Goal: Task Accomplishment & Management: Use online tool/utility

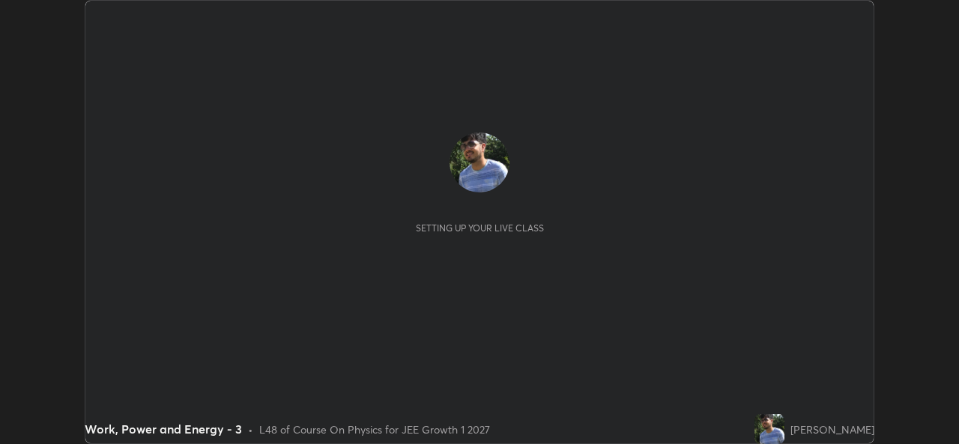
scroll to position [444, 959]
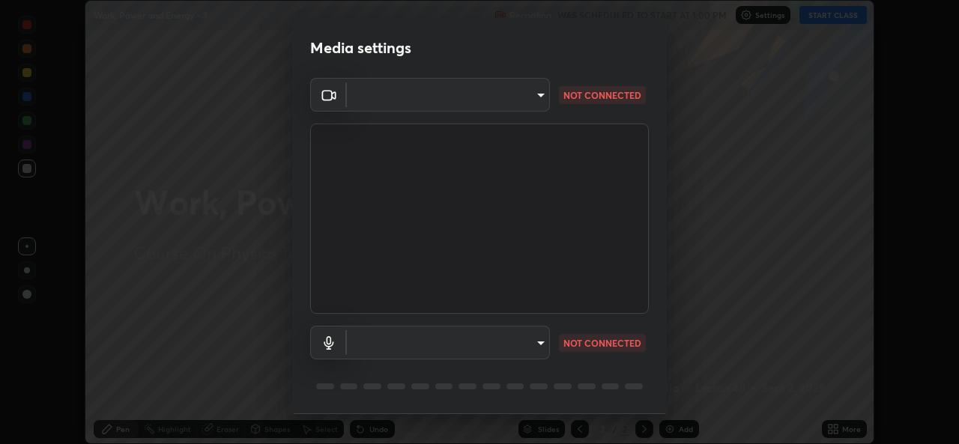
type input "01ba4e230c86726ed3cc2c83bf33541f2a1f81fc79d1918fb88ff4b5df00a70d"
type input "49b0a6df07a429b4aa0e143735b31e2a272de4ae34d33bd193cbc4de7c554cfd"
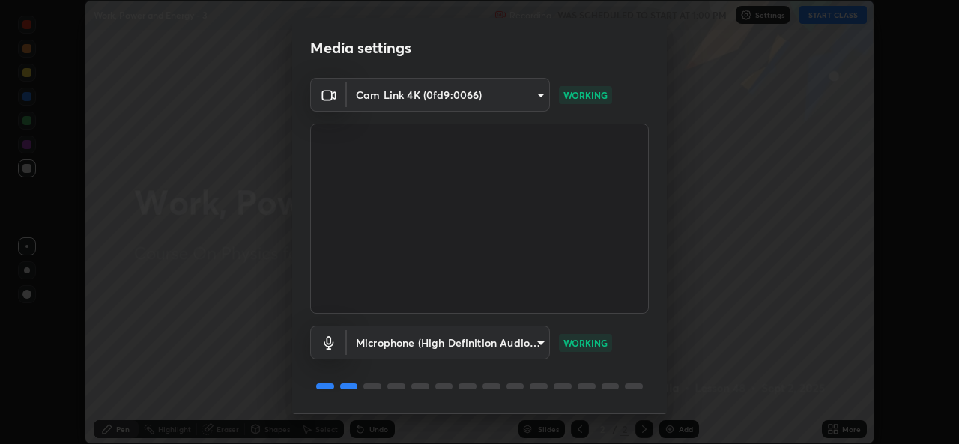
scroll to position [47, 0]
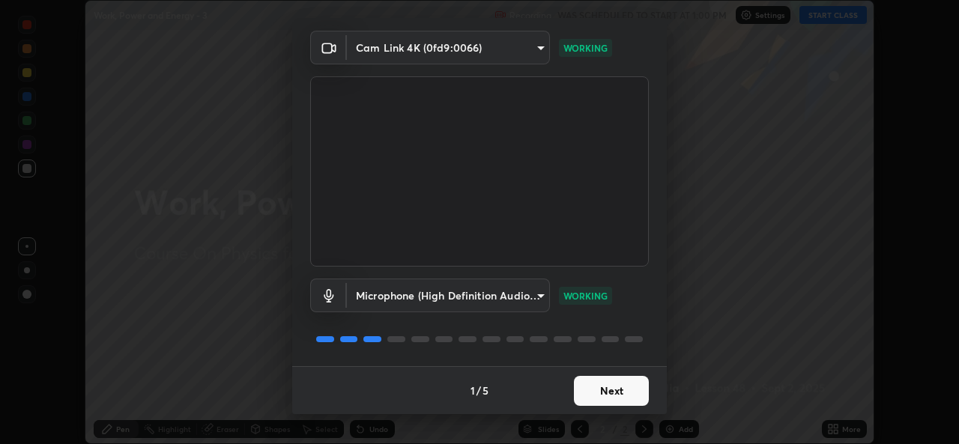
click at [611, 396] on button "Next" at bounding box center [611, 391] width 75 height 30
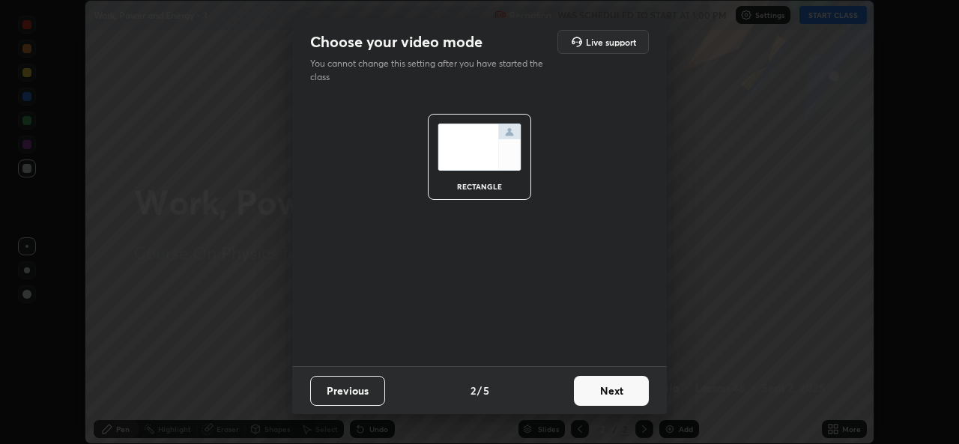
click at [606, 398] on button "Next" at bounding box center [611, 391] width 75 height 30
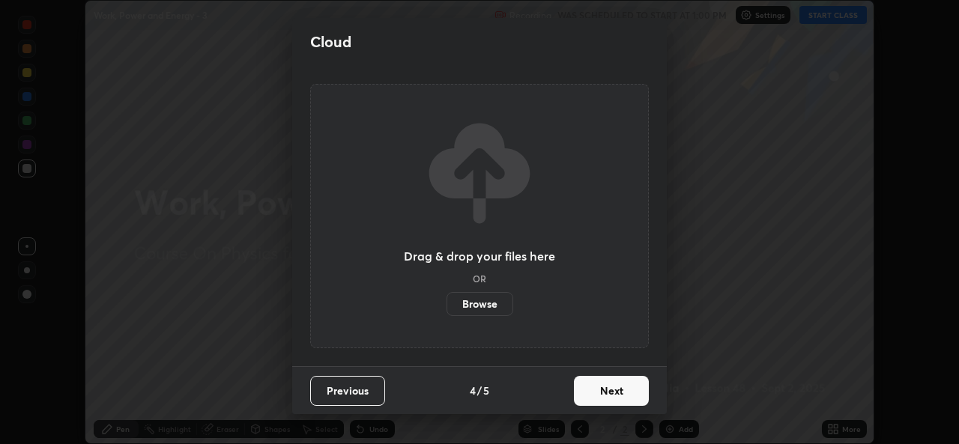
click at [604, 397] on button "Next" at bounding box center [611, 391] width 75 height 30
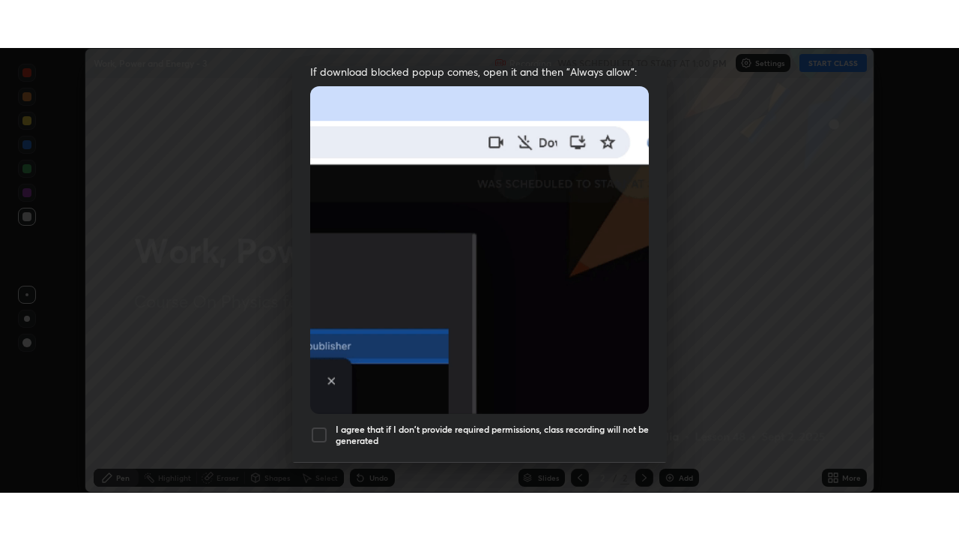
scroll to position [353, 0]
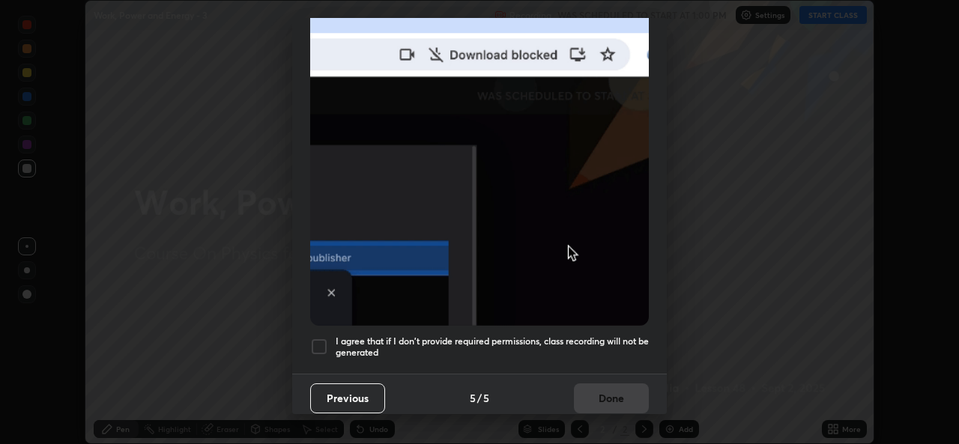
click at [322, 338] on div at bounding box center [319, 347] width 18 height 18
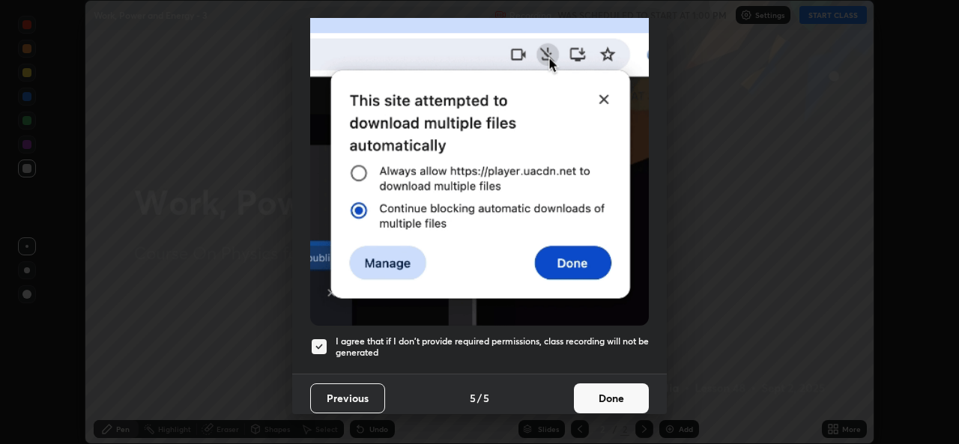
click at [605, 393] on button "Done" at bounding box center [611, 399] width 75 height 30
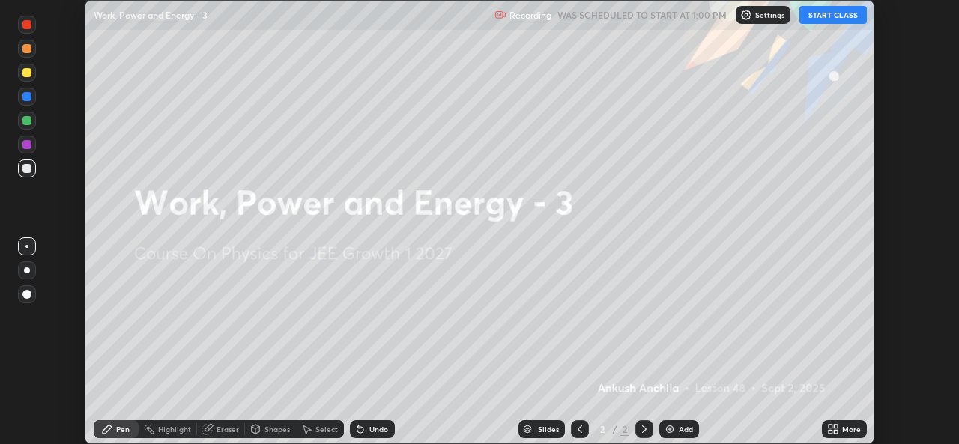
click at [830, 13] on button "START CLASS" at bounding box center [833, 15] width 67 height 18
click at [838, 434] on icon at bounding box center [834, 429] width 12 height 12
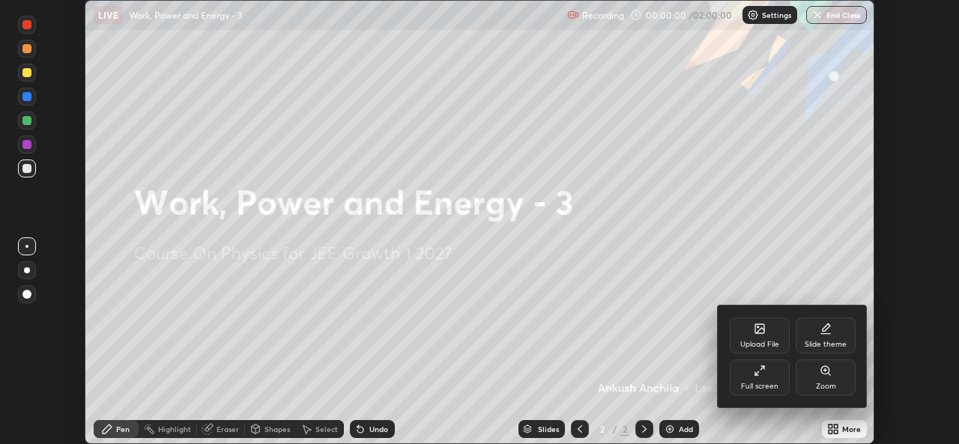
click at [763, 383] on div "Full screen" at bounding box center [759, 386] width 37 height 7
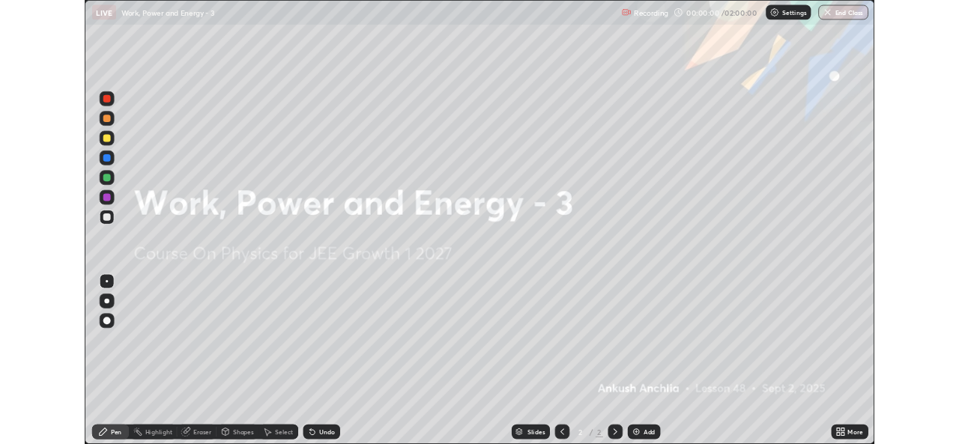
scroll to position [540, 959]
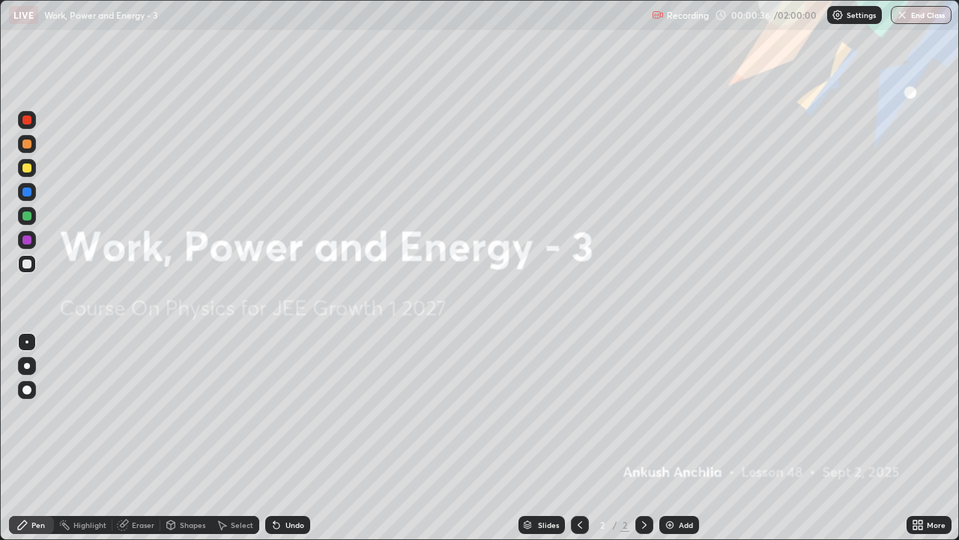
click at [686, 444] on div "Add" at bounding box center [686, 524] width 14 height 7
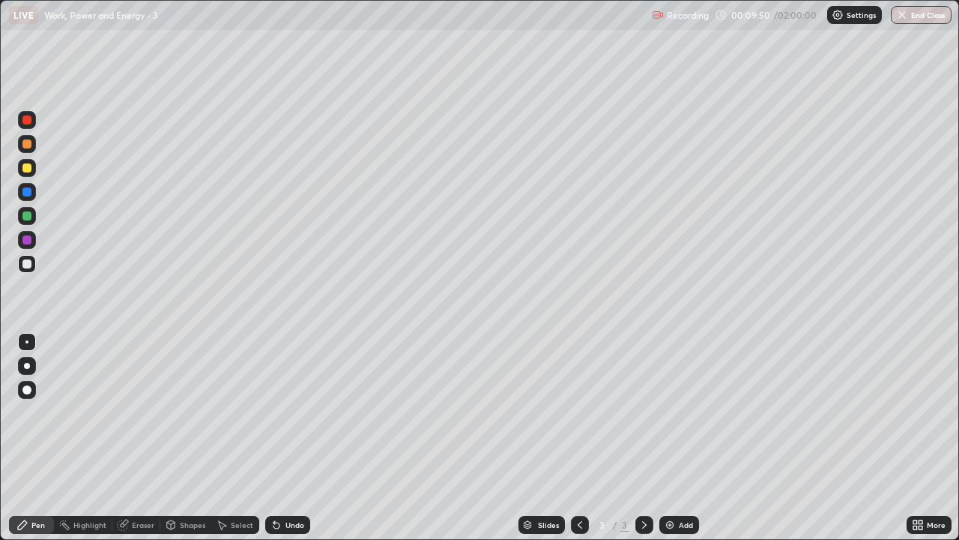
click at [288, 444] on div "Undo" at bounding box center [295, 524] width 19 height 7
click at [286, 444] on div "Undo" at bounding box center [295, 524] width 19 height 7
click at [285, 444] on div "Undo" at bounding box center [287, 525] width 45 height 18
click at [127, 444] on icon at bounding box center [124, 522] width 8 height 7
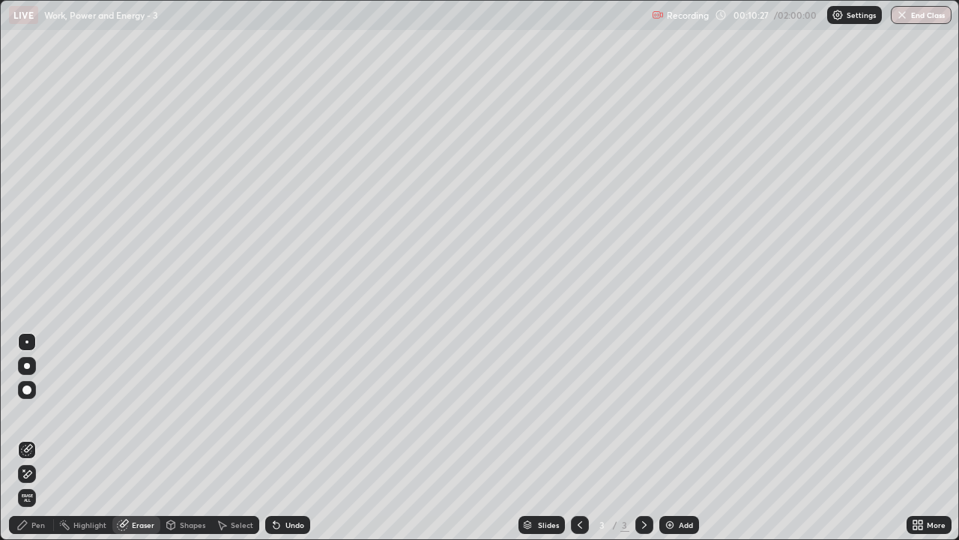
click at [32, 444] on div "Pen" at bounding box center [31, 525] width 45 height 18
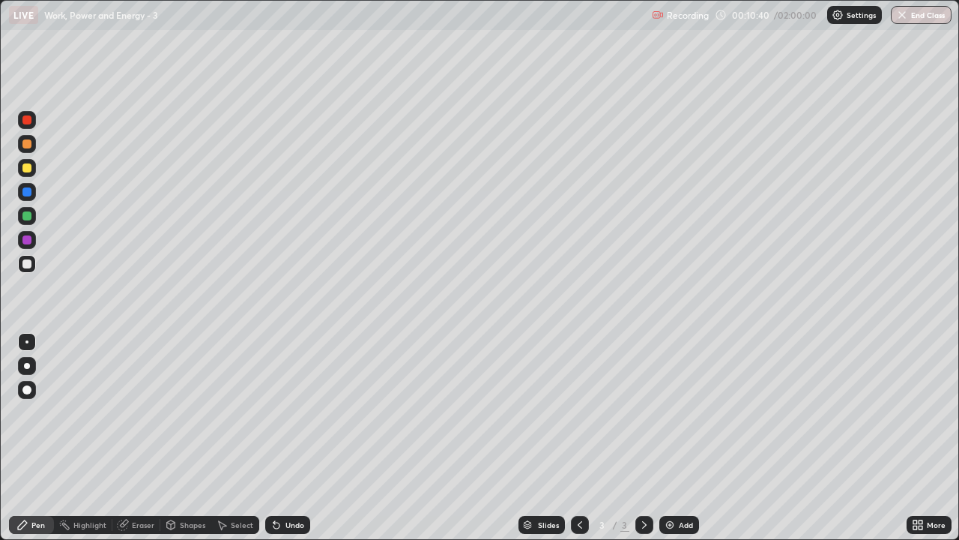
click at [24, 124] on div at bounding box center [26, 119] width 9 height 9
click at [24, 267] on div at bounding box center [26, 263] width 9 height 9
click at [674, 444] on img at bounding box center [670, 525] width 12 height 12
click at [143, 444] on div "Eraser" at bounding box center [143, 524] width 22 height 7
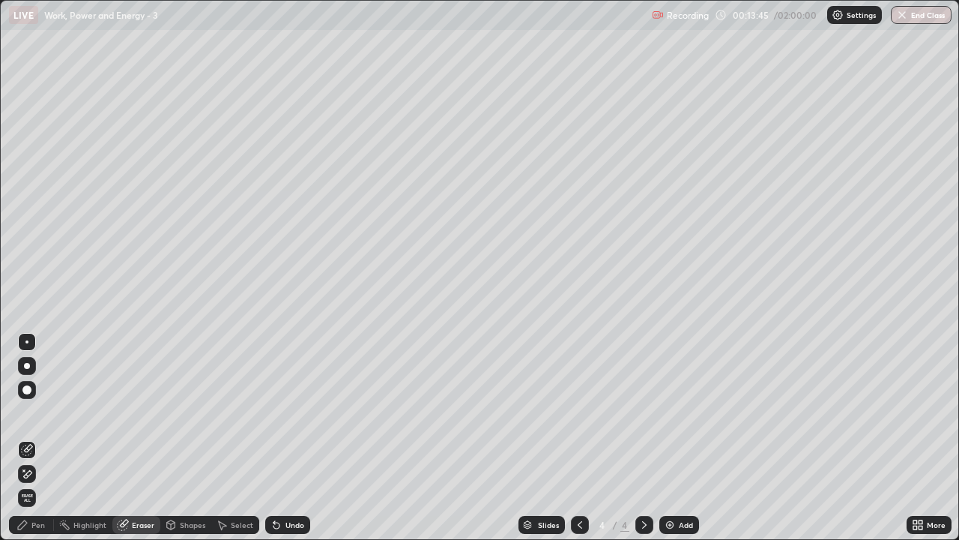
click at [37, 444] on div "Pen" at bounding box center [37, 524] width 13 height 7
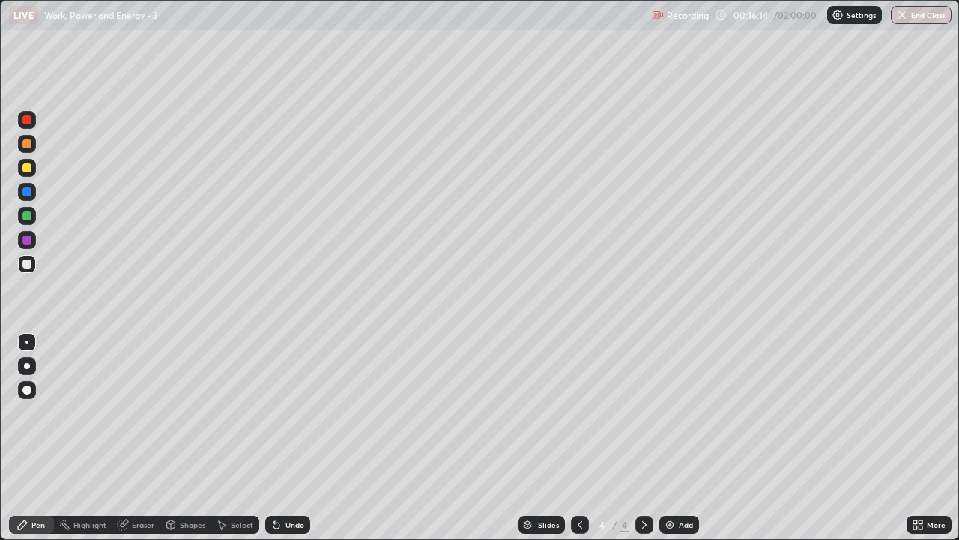
click at [29, 121] on div at bounding box center [26, 119] width 9 height 9
click at [20, 220] on div at bounding box center [27, 216] width 18 height 18
click at [31, 444] on div "Pen" at bounding box center [37, 524] width 13 height 7
click at [27, 265] on div at bounding box center [26, 263] width 9 height 9
click at [679, 444] on div "Add" at bounding box center [686, 524] width 14 height 7
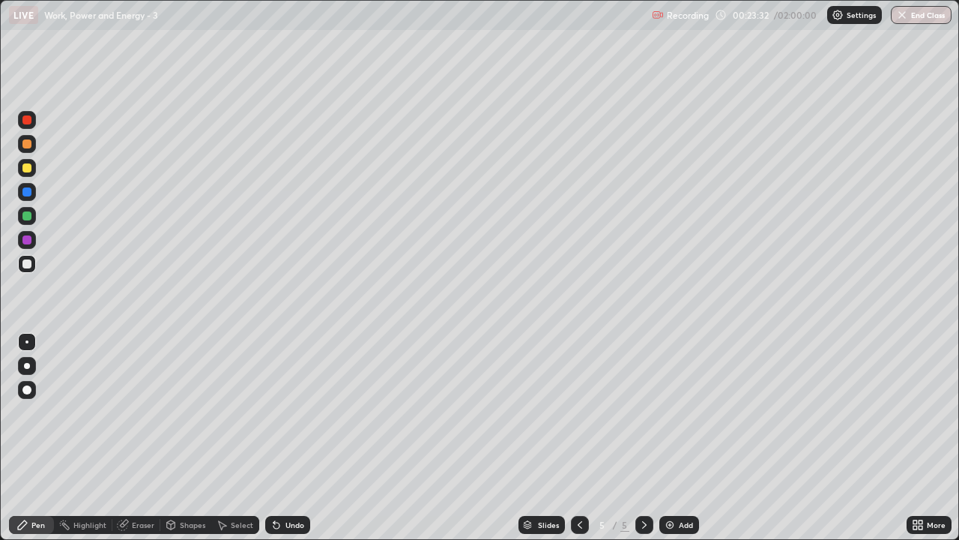
click at [145, 444] on div "Eraser" at bounding box center [136, 525] width 48 height 18
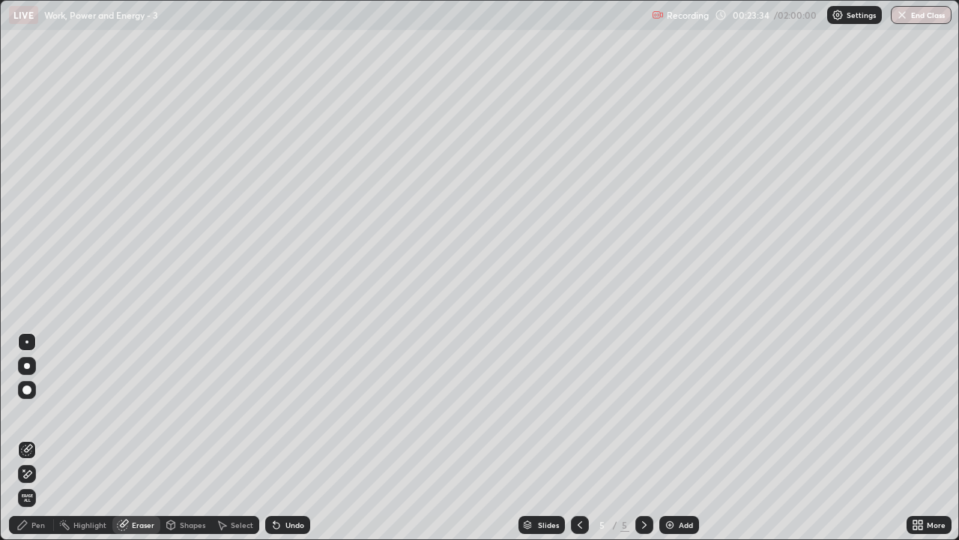
click at [31, 444] on div "Pen" at bounding box center [31, 525] width 45 height 18
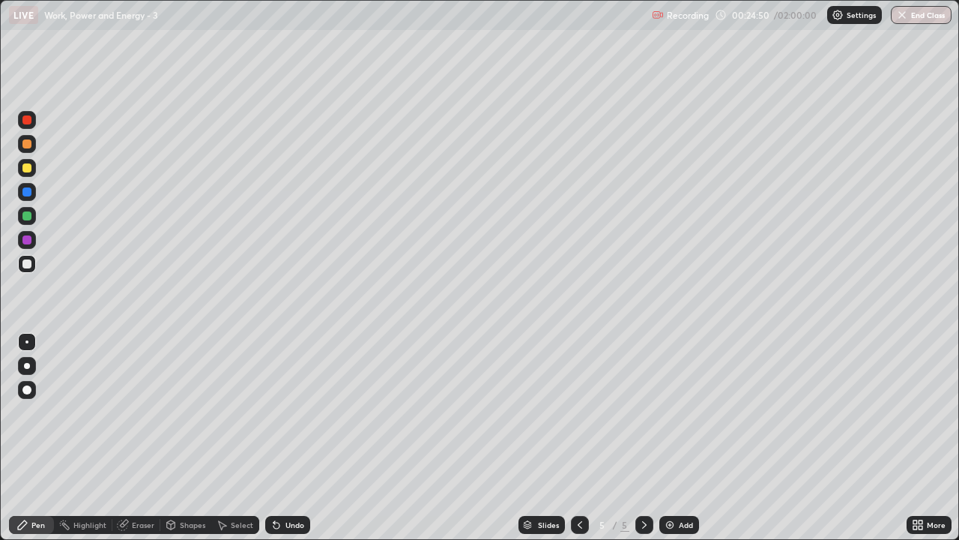
click at [321, 444] on div "Slides 5 / 5 Add" at bounding box center [608, 525] width 597 height 30
click at [139, 444] on div "Eraser" at bounding box center [143, 524] width 22 height 7
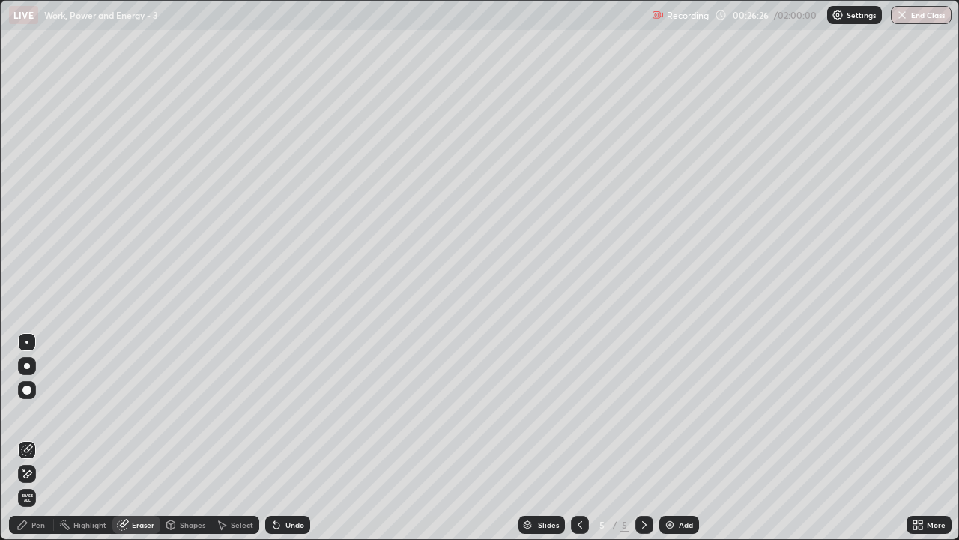
click at [41, 444] on div "Pen" at bounding box center [37, 524] width 13 height 7
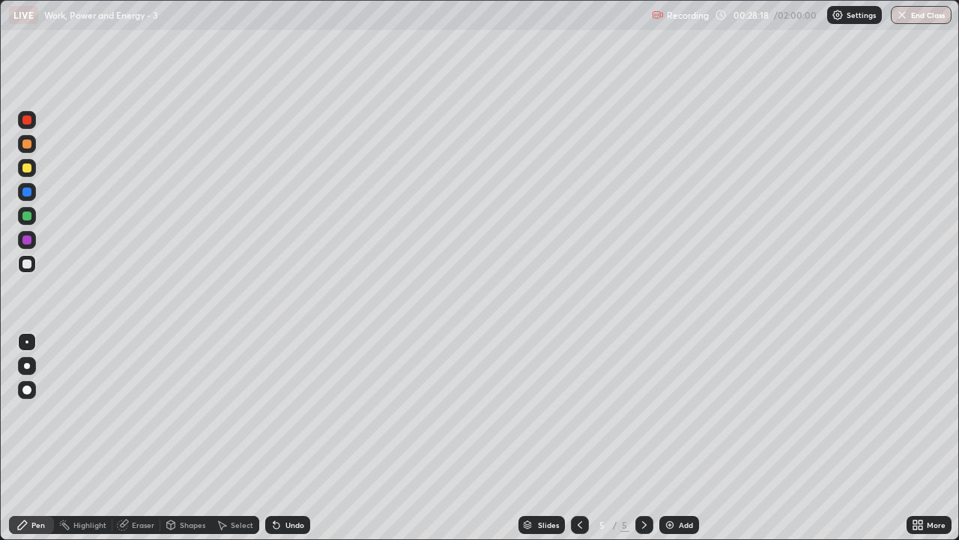
click at [920, 444] on icon at bounding box center [921, 527] width 4 height 4
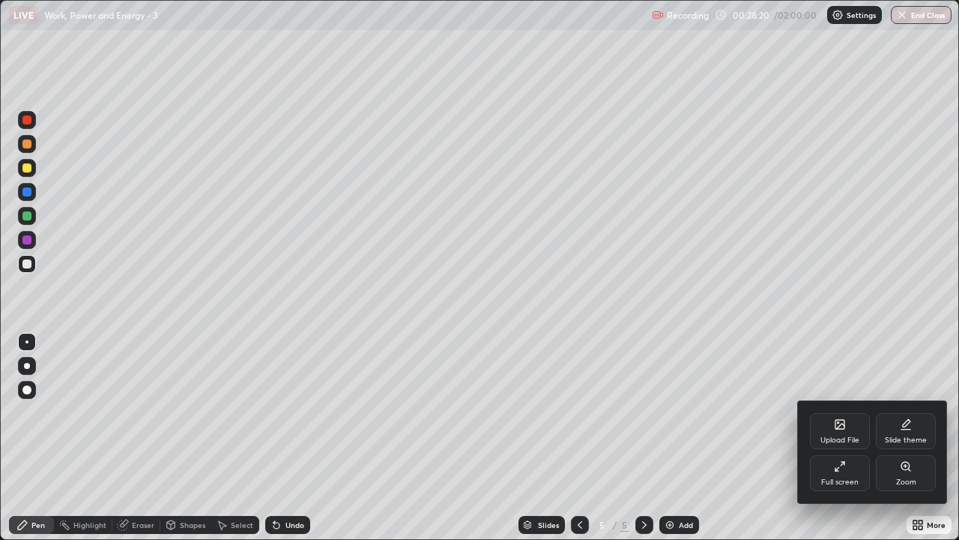
click at [492, 444] on div at bounding box center [479, 270] width 959 height 540
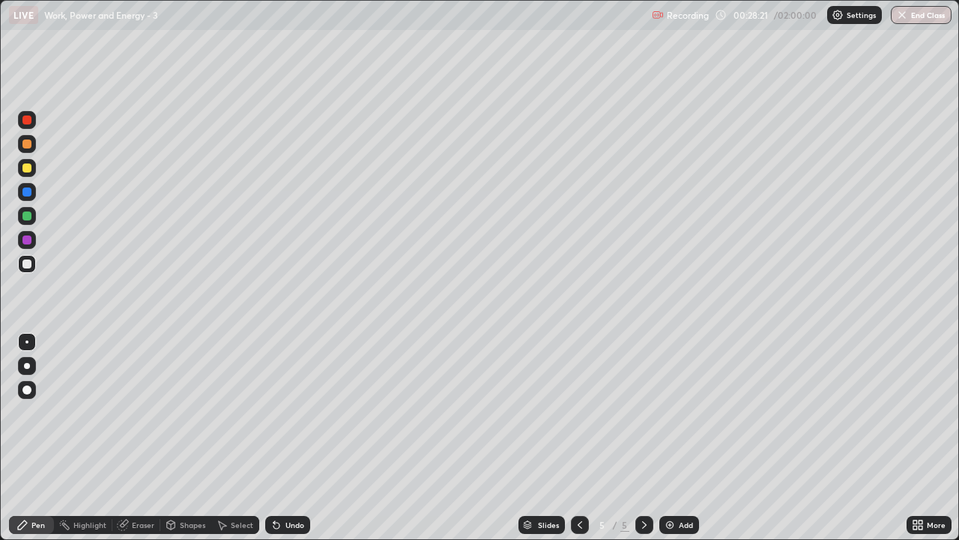
click at [915, 444] on icon at bounding box center [916, 527] width 4 height 4
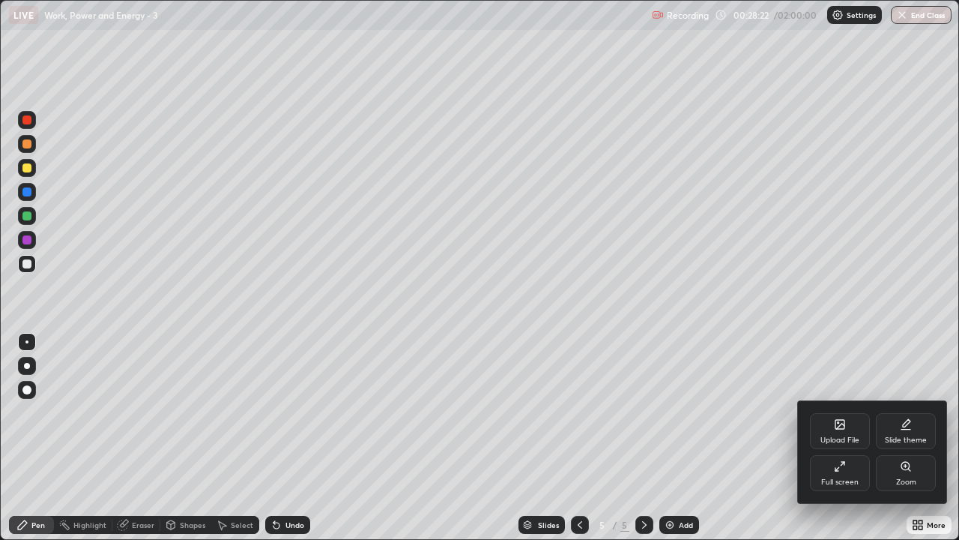
click at [848, 444] on div "Full screen" at bounding box center [840, 481] width 37 height 7
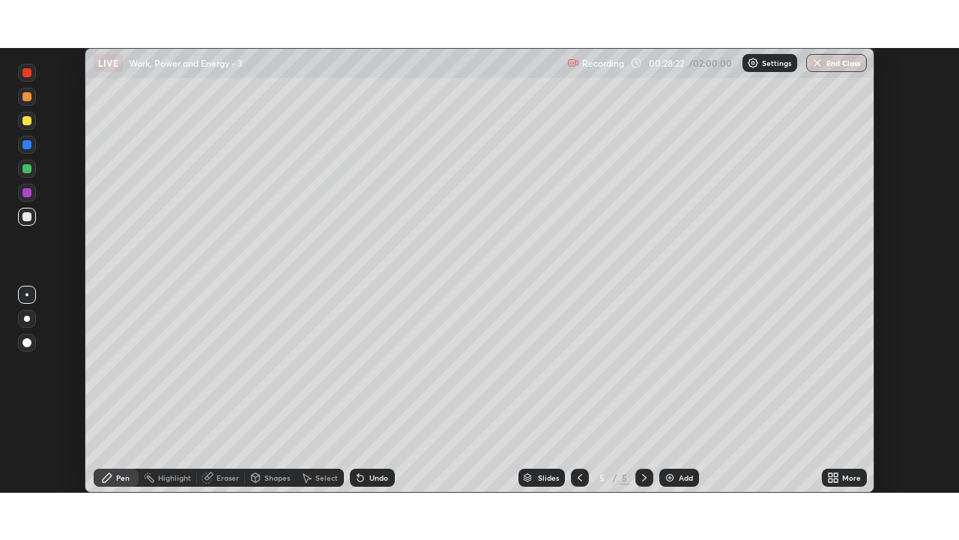
scroll to position [74511, 73996]
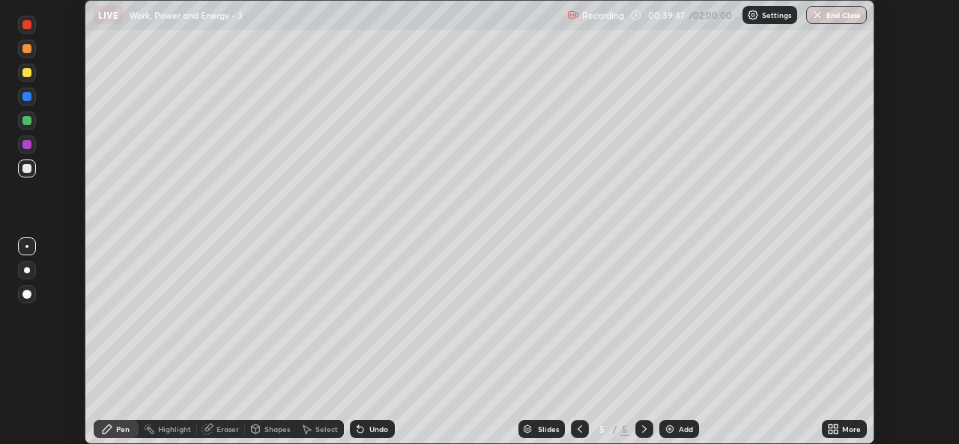
click at [835, 432] on icon at bounding box center [836, 432] width 4 height 4
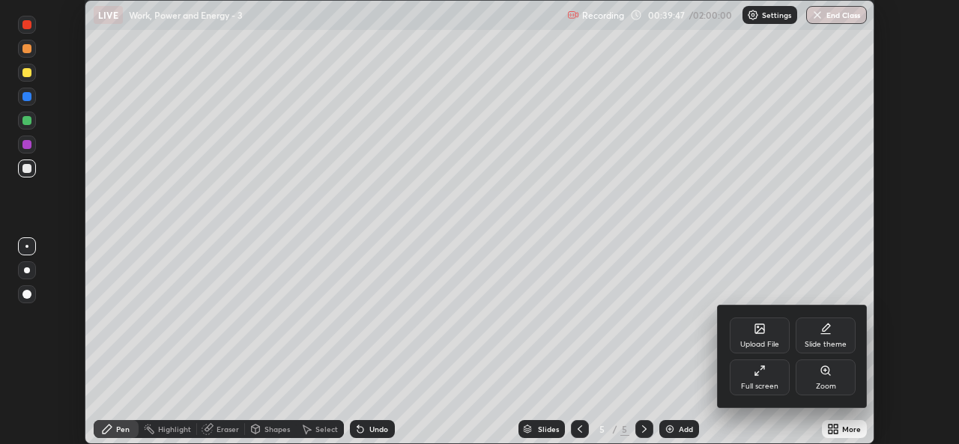
click at [768, 383] on div "Full screen" at bounding box center [759, 386] width 37 height 7
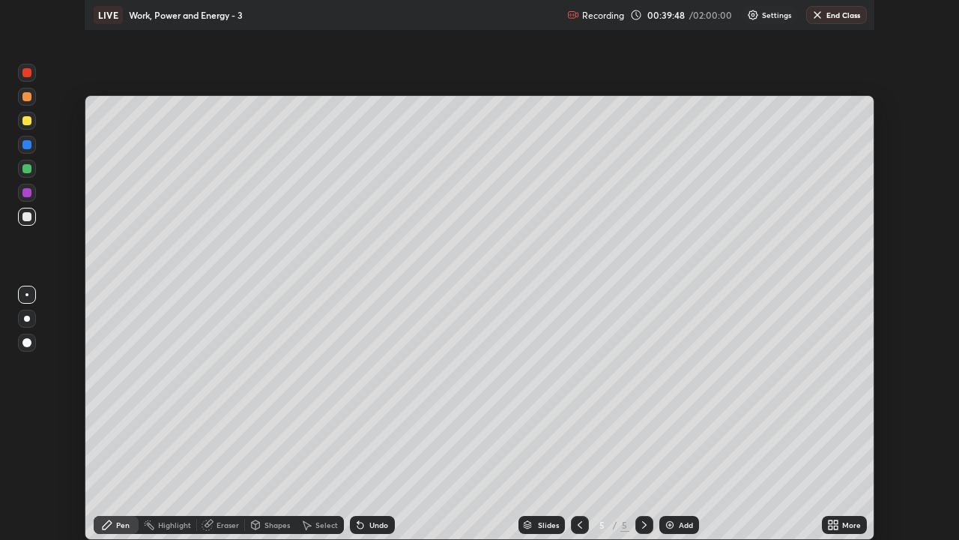
scroll to position [540, 959]
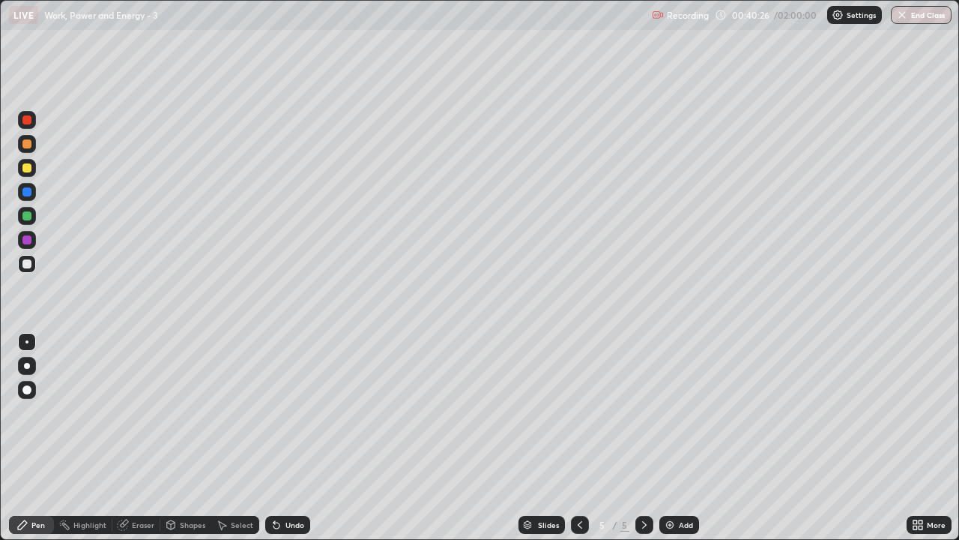
click at [681, 444] on div "Add" at bounding box center [686, 524] width 14 height 7
click at [0, 444] on div "Setting up your live class" at bounding box center [479, 270] width 959 height 540
click at [136, 444] on div "Eraser" at bounding box center [136, 525] width 48 height 18
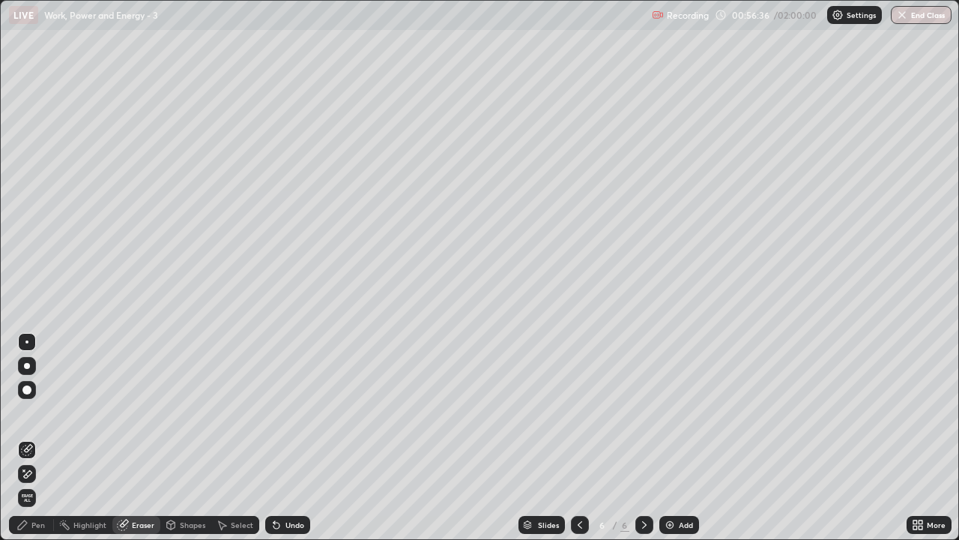
click at [36, 444] on div "Pen" at bounding box center [37, 524] width 13 height 7
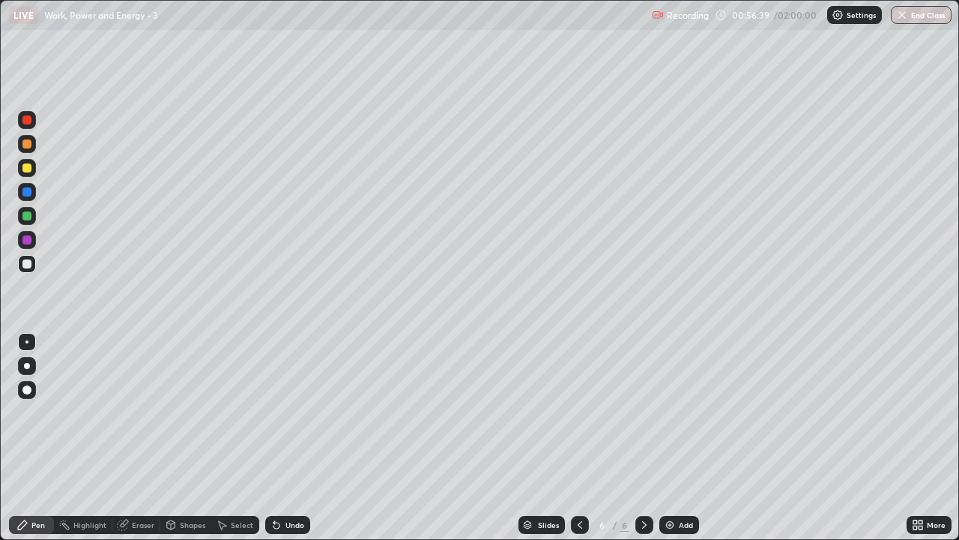
click at [31, 120] on div at bounding box center [26, 119] width 9 height 9
click at [24, 268] on div at bounding box center [26, 263] width 9 height 9
click at [21, 119] on div at bounding box center [27, 120] width 18 height 18
click at [681, 444] on div "Add" at bounding box center [686, 524] width 14 height 7
click at [32, 263] on div at bounding box center [27, 264] width 18 height 18
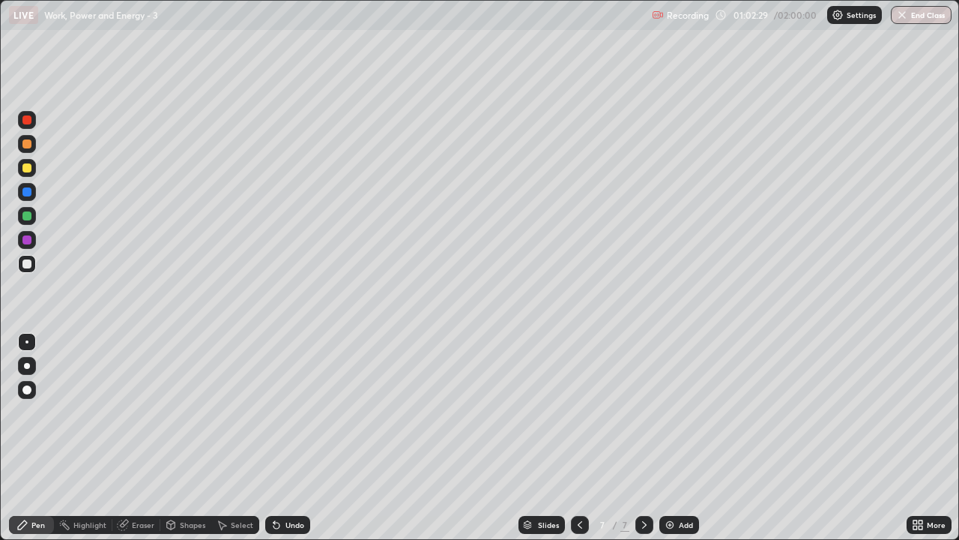
click at [578, 444] on icon at bounding box center [580, 525] width 12 height 12
click at [645, 444] on icon at bounding box center [645, 525] width 12 height 12
click at [26, 121] on div at bounding box center [26, 119] width 9 height 9
click at [677, 444] on div "Add" at bounding box center [680, 525] width 40 height 18
click at [22, 264] on div at bounding box center [26, 263] width 9 height 9
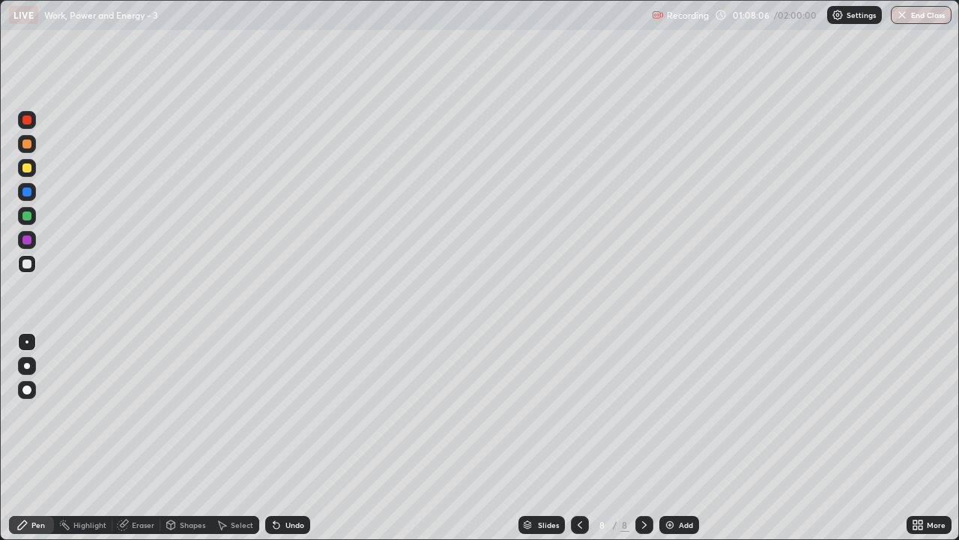
click at [27, 142] on div at bounding box center [26, 143] width 9 height 9
click at [27, 122] on div at bounding box center [26, 119] width 9 height 9
click at [28, 267] on div at bounding box center [26, 263] width 9 height 9
click at [137, 444] on div "Eraser" at bounding box center [143, 524] width 22 height 7
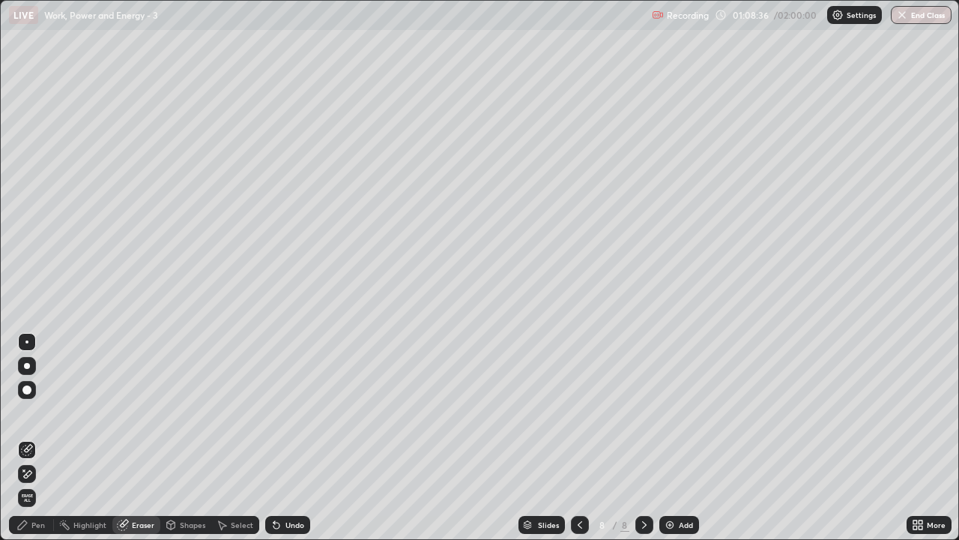
click at [37, 444] on div "Pen" at bounding box center [37, 524] width 13 height 7
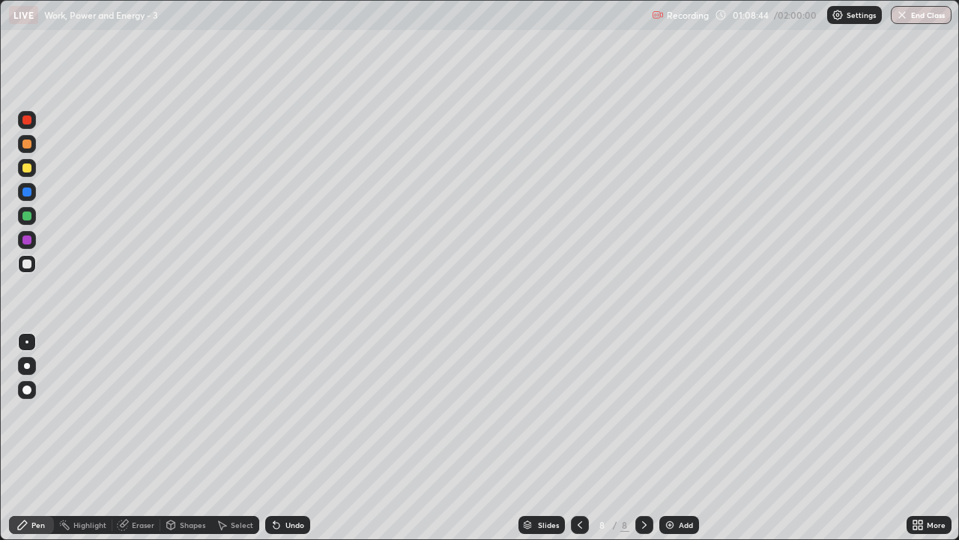
click at [144, 444] on div "Eraser" at bounding box center [143, 524] width 22 height 7
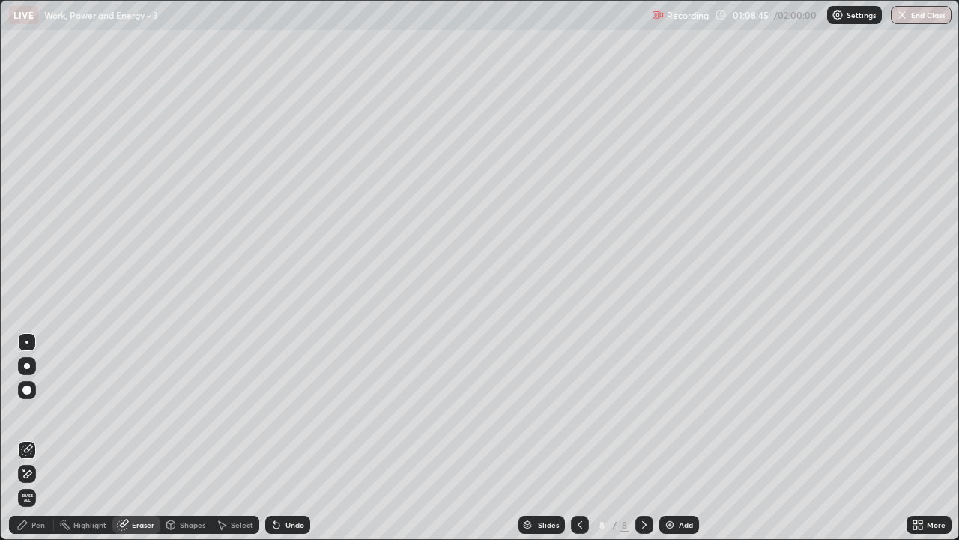
click at [37, 444] on div "Pen" at bounding box center [31, 525] width 45 height 18
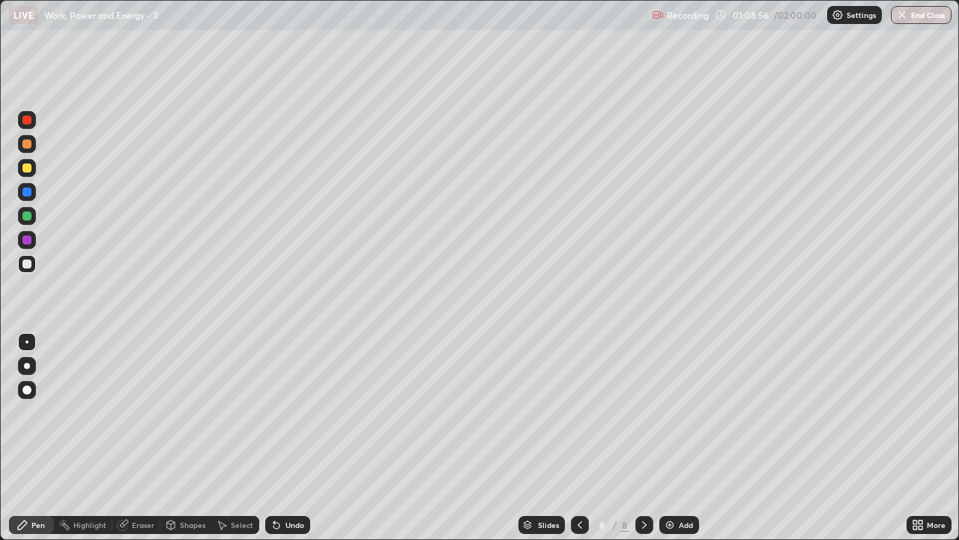
click at [146, 444] on div "Eraser" at bounding box center [143, 524] width 22 height 7
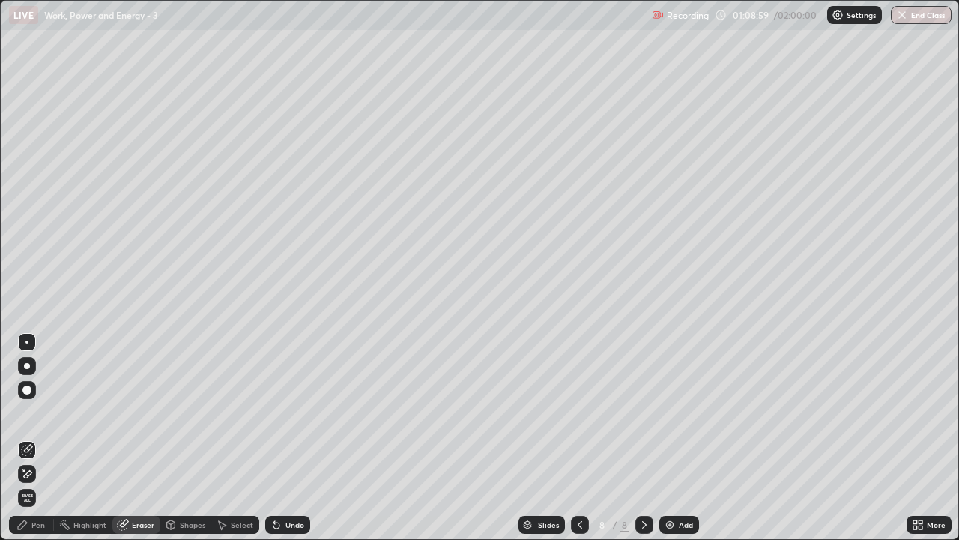
click at [37, 444] on div "Pen" at bounding box center [37, 524] width 13 height 7
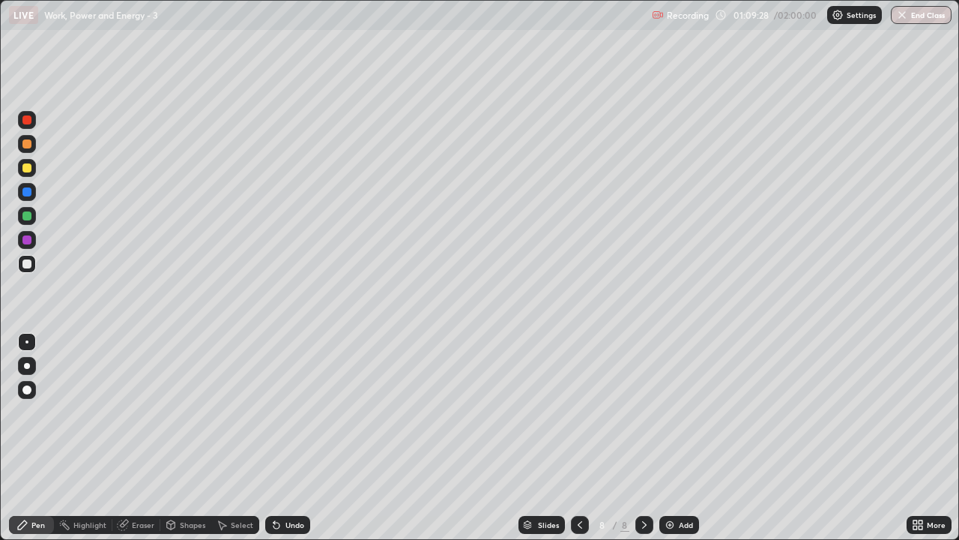
click at [574, 444] on icon at bounding box center [580, 525] width 12 height 12
click at [644, 444] on icon at bounding box center [644, 524] width 4 height 7
click at [645, 444] on icon at bounding box center [644, 524] width 4 height 7
click at [576, 444] on icon at bounding box center [580, 525] width 12 height 12
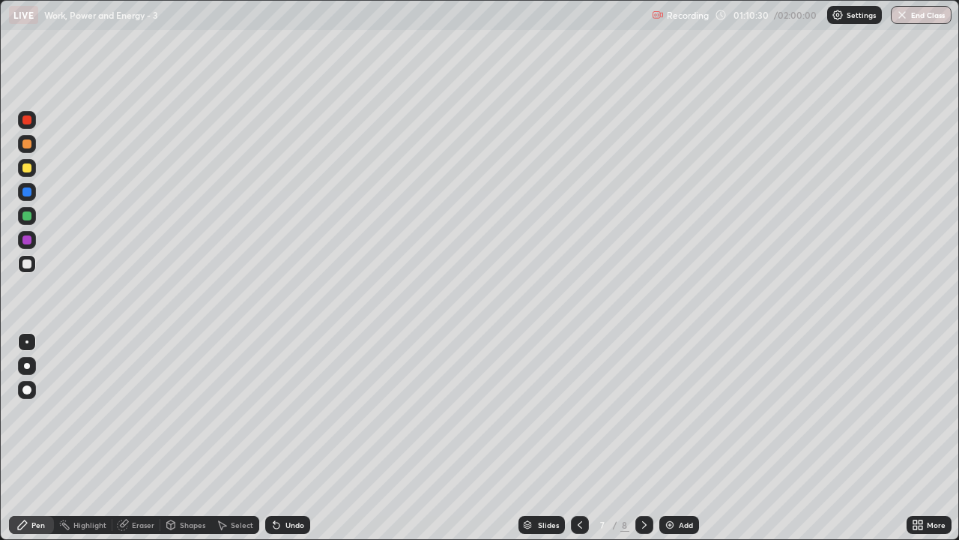
click at [576, 444] on icon at bounding box center [580, 525] width 12 height 12
click at [643, 444] on icon at bounding box center [645, 525] width 12 height 12
click at [579, 444] on icon at bounding box center [580, 525] width 12 height 12
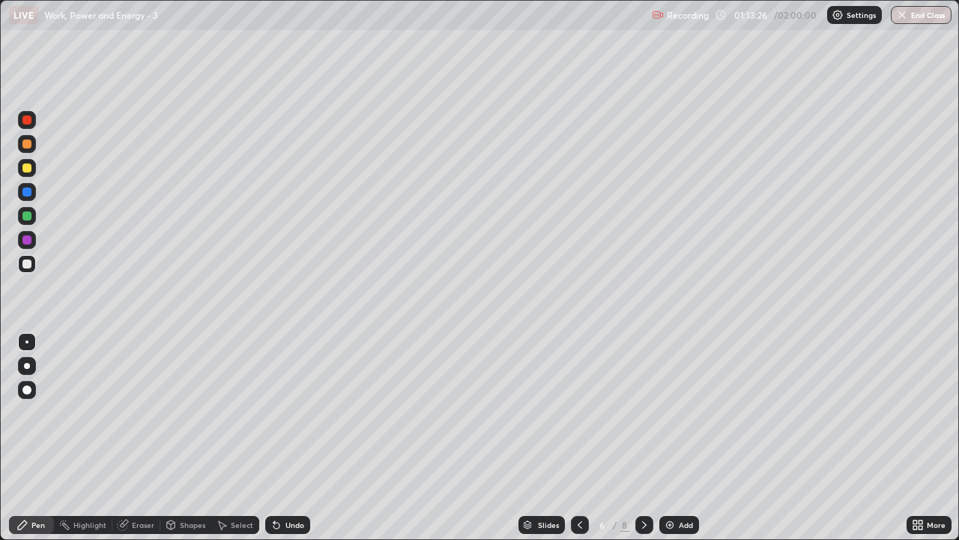
click at [643, 444] on div at bounding box center [645, 525] width 18 height 18
click at [642, 444] on icon at bounding box center [645, 525] width 12 height 12
click at [645, 444] on div at bounding box center [645, 525] width 18 height 18
click at [34, 121] on div at bounding box center [27, 120] width 18 height 18
click at [675, 444] on div "Add" at bounding box center [680, 525] width 40 height 18
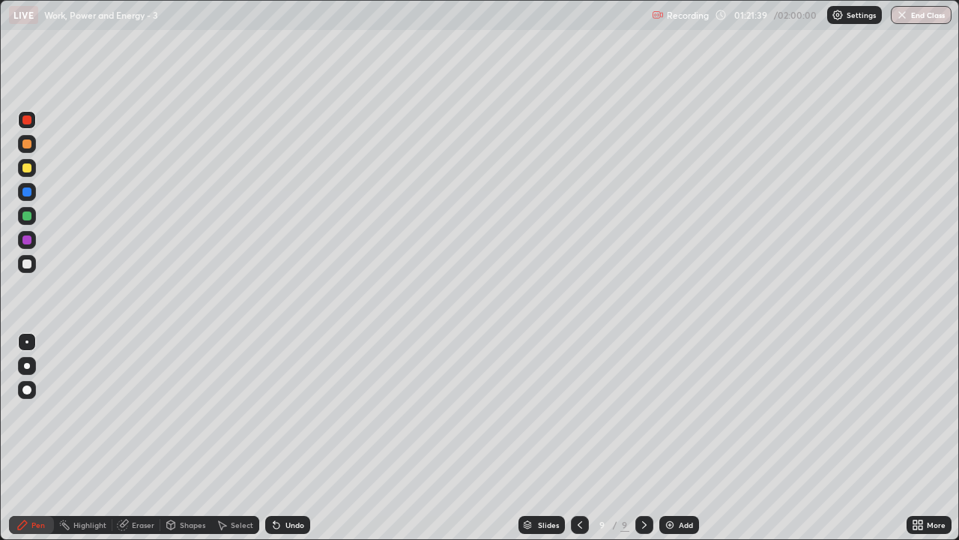
click at [579, 444] on icon at bounding box center [580, 525] width 12 height 12
click at [645, 444] on icon at bounding box center [645, 525] width 12 height 12
click at [30, 262] on div at bounding box center [26, 263] width 9 height 9
click at [25, 127] on div at bounding box center [27, 120] width 18 height 18
click at [128, 444] on div "Eraser" at bounding box center [136, 525] width 48 height 18
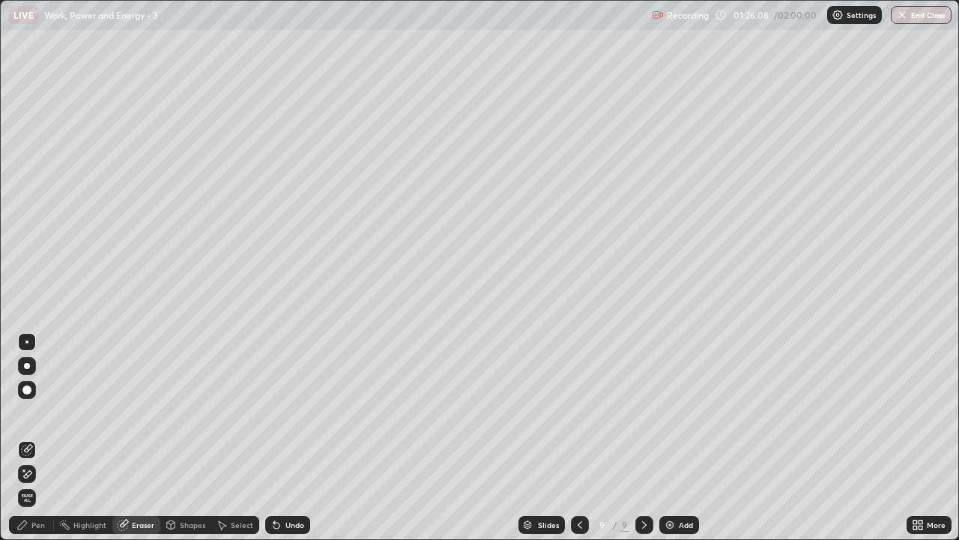
click at [40, 444] on div "Pen" at bounding box center [31, 525] width 45 height 18
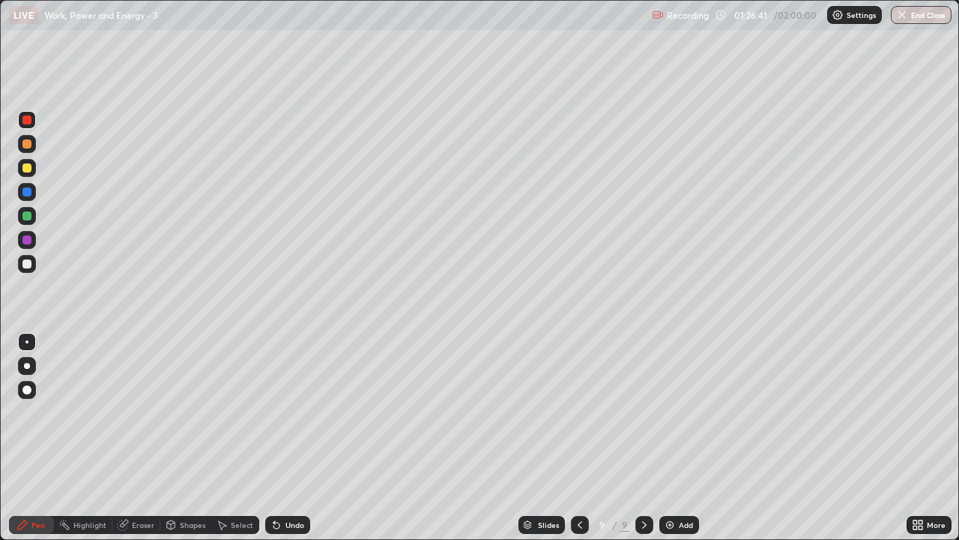
click at [147, 444] on div "Eraser" at bounding box center [136, 525] width 48 height 18
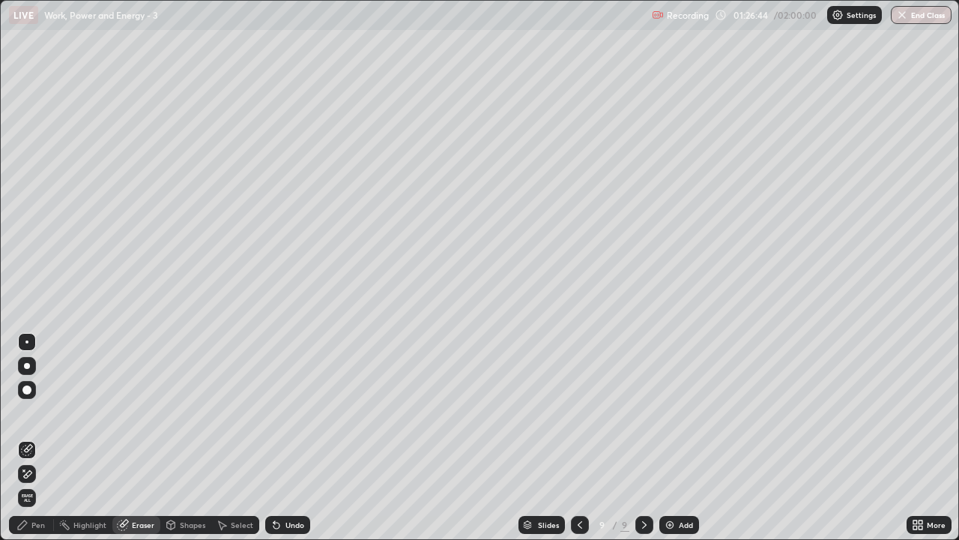
click at [43, 444] on div "Pen" at bounding box center [37, 524] width 13 height 7
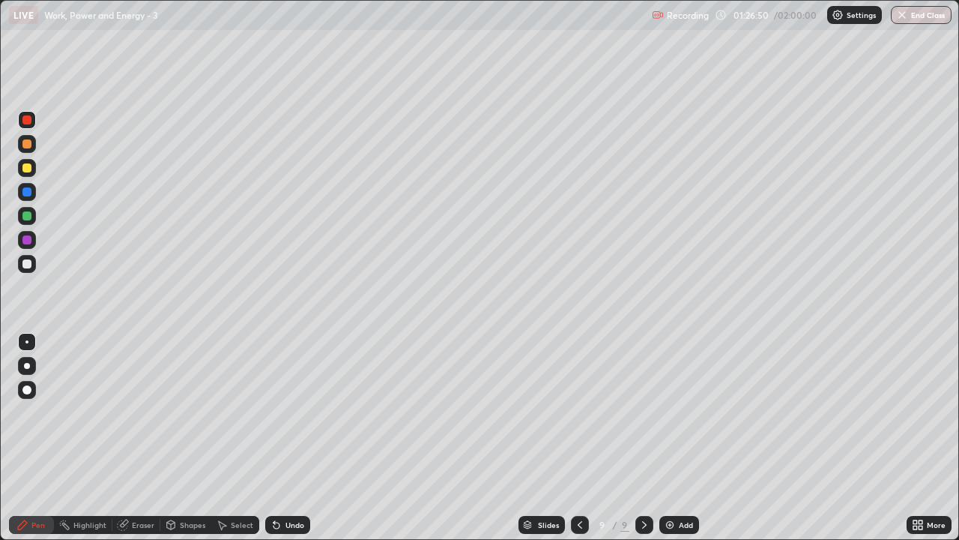
click at [28, 264] on div at bounding box center [26, 263] width 9 height 9
click at [26, 122] on div at bounding box center [26, 119] width 9 height 9
click at [26, 264] on div at bounding box center [26, 263] width 9 height 9
click at [681, 444] on div "Add" at bounding box center [686, 524] width 14 height 7
click at [23, 263] on div at bounding box center [26, 263] width 9 height 9
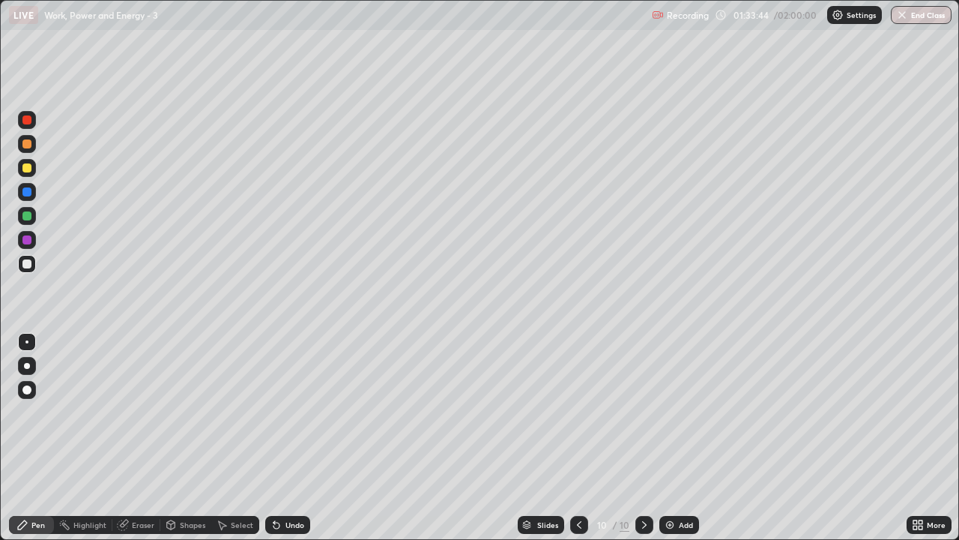
click at [580, 444] on icon at bounding box center [579, 525] width 12 height 12
click at [578, 444] on icon at bounding box center [579, 525] width 12 height 12
click at [644, 444] on div at bounding box center [645, 525] width 18 height 18
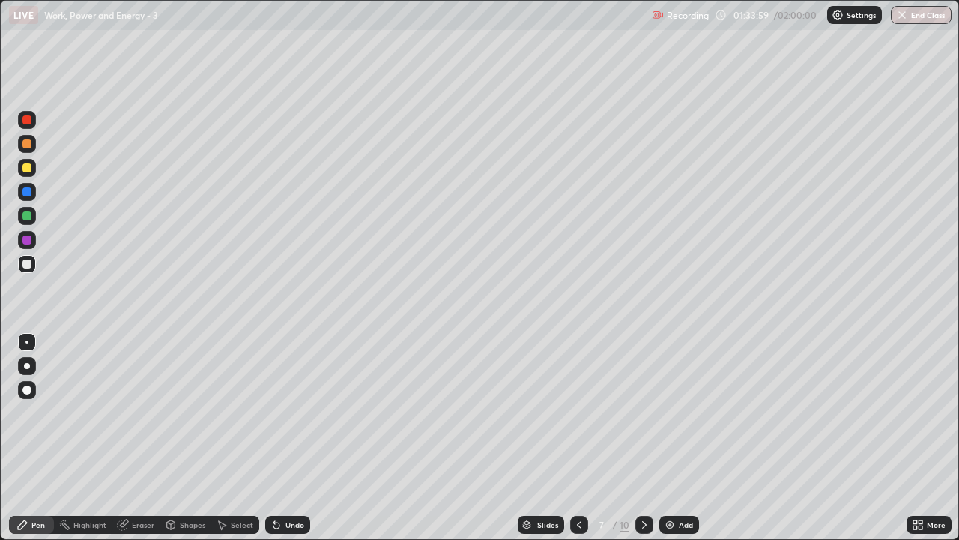
click at [641, 444] on icon at bounding box center [645, 525] width 12 height 12
click at [643, 444] on icon at bounding box center [645, 525] width 12 height 12
click at [138, 444] on div "Eraser" at bounding box center [143, 524] width 22 height 7
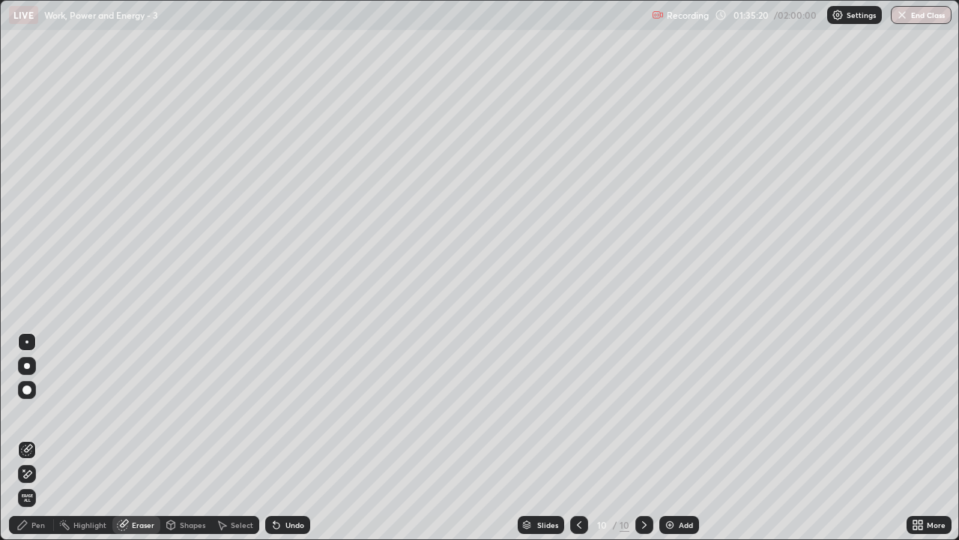
click at [37, 444] on div "Pen" at bounding box center [37, 524] width 13 height 7
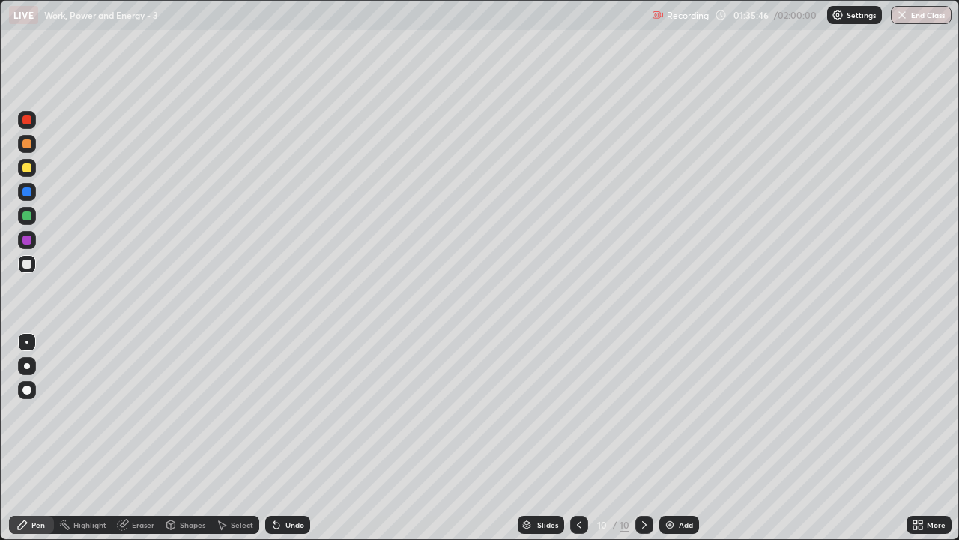
click at [31, 126] on div at bounding box center [27, 120] width 18 height 18
click at [929, 14] on button "End Class" at bounding box center [921, 15] width 61 height 18
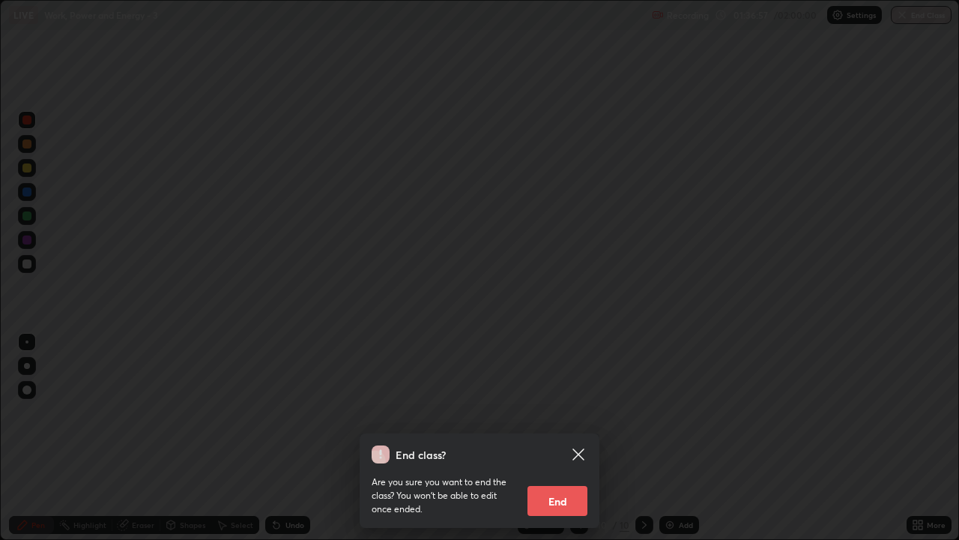
click at [564, 444] on button "End" at bounding box center [558, 501] width 60 height 30
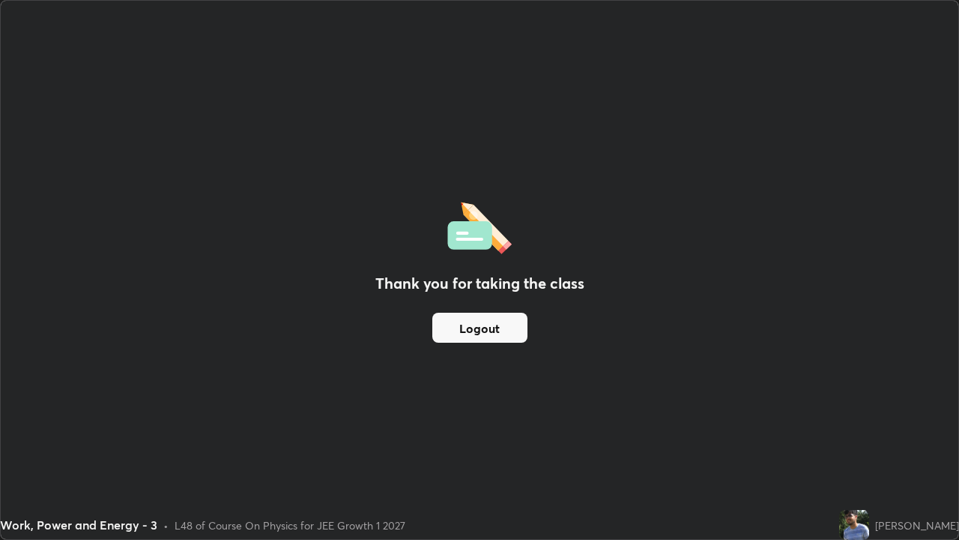
click at [485, 332] on button "Logout" at bounding box center [479, 328] width 95 height 30
click at [473, 325] on button "Logout" at bounding box center [479, 328] width 95 height 30
